Goal: Task Accomplishment & Management: Manage account settings

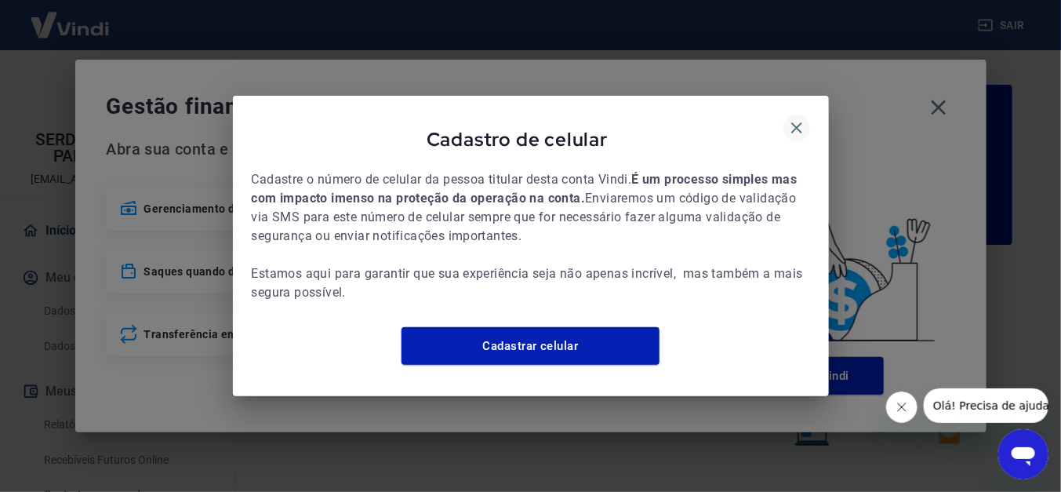
click at [796, 125] on icon "button" at bounding box center [796, 127] width 19 height 19
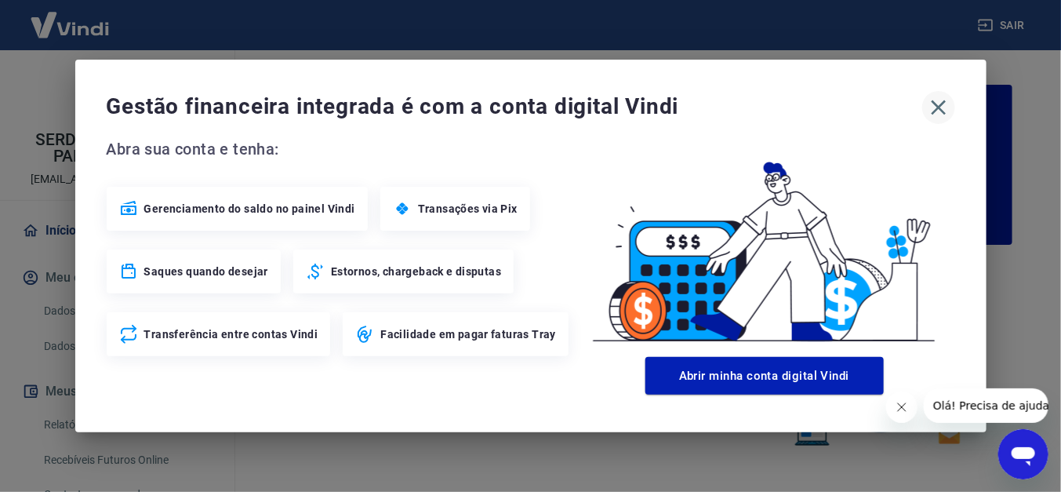
click at [934, 107] on icon "button" at bounding box center [938, 107] width 25 height 25
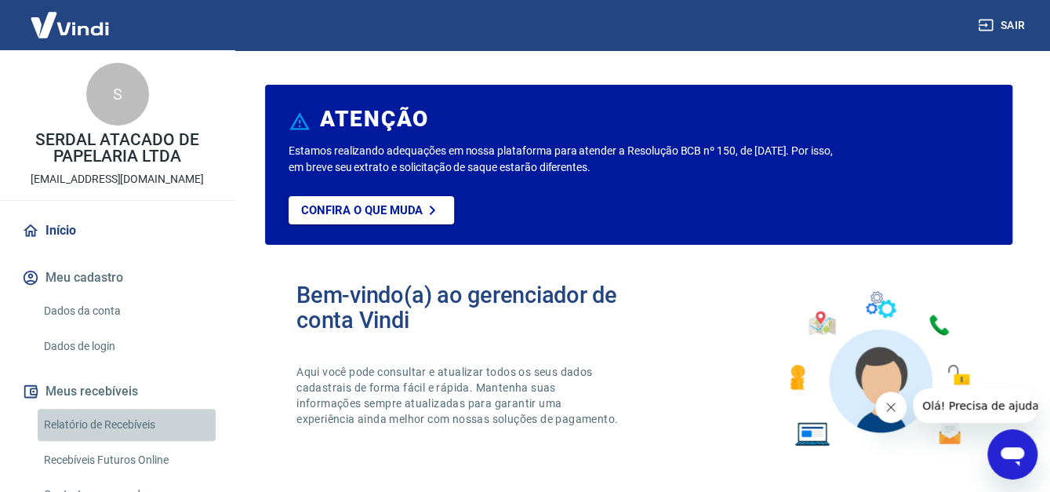
click at [143, 423] on link "Relatório de Recebíveis" at bounding box center [127, 424] width 178 height 32
